Goal: Task Accomplishment & Management: Manage account settings

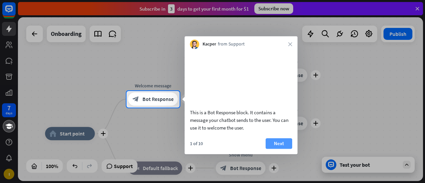
click at [288, 149] on button "Next" at bounding box center [279, 143] width 27 height 11
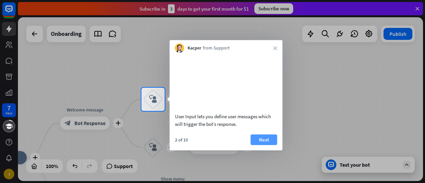
click at [266, 145] on button "Next" at bounding box center [264, 139] width 27 height 11
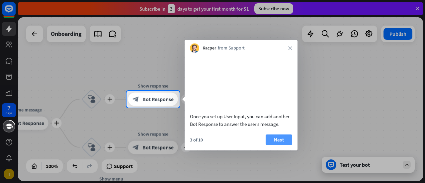
click at [275, 145] on button "Next" at bounding box center [279, 139] width 27 height 11
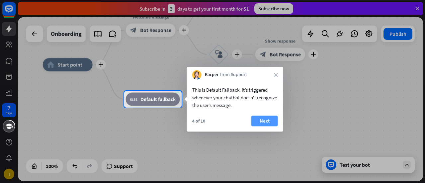
click at [268, 121] on button "Next" at bounding box center [264, 121] width 27 height 11
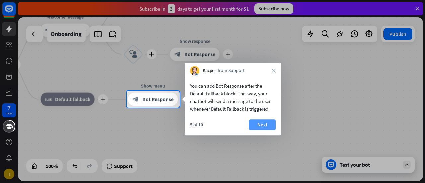
click at [259, 124] on button "Next" at bounding box center [262, 124] width 27 height 11
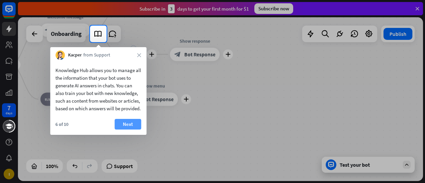
click at [132, 130] on button "Next" at bounding box center [128, 124] width 27 height 11
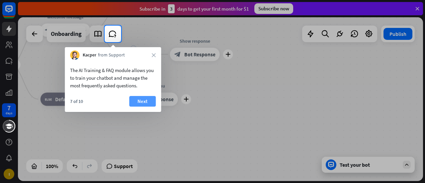
click at [140, 101] on button "Next" at bounding box center [142, 101] width 27 height 11
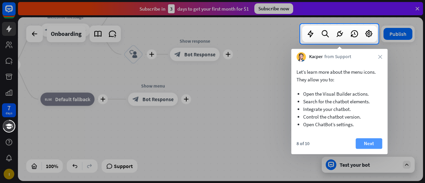
click at [367, 141] on button "Next" at bounding box center [369, 143] width 27 height 11
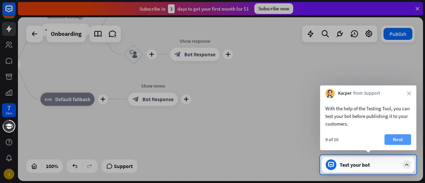
click at [397, 136] on button "Next" at bounding box center [398, 139] width 27 height 11
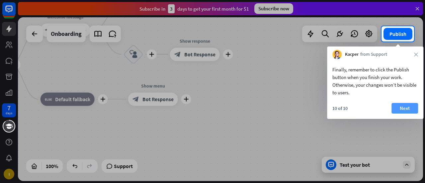
click at [404, 110] on button "Next" at bounding box center [405, 108] width 27 height 11
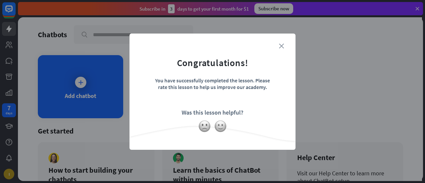
click at [280, 46] on icon "close" at bounding box center [281, 46] width 5 height 5
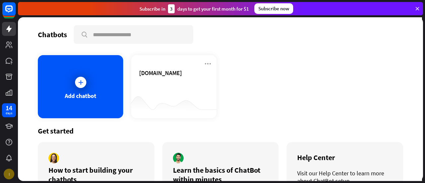
click at [9, 172] on div "I" at bounding box center [9, 174] width 11 height 11
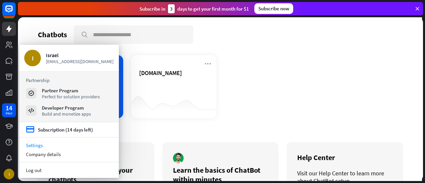
click at [35, 144] on link "Settings" at bounding box center [69, 145] width 100 height 9
